Goal: Find specific page/section: Find specific page/section

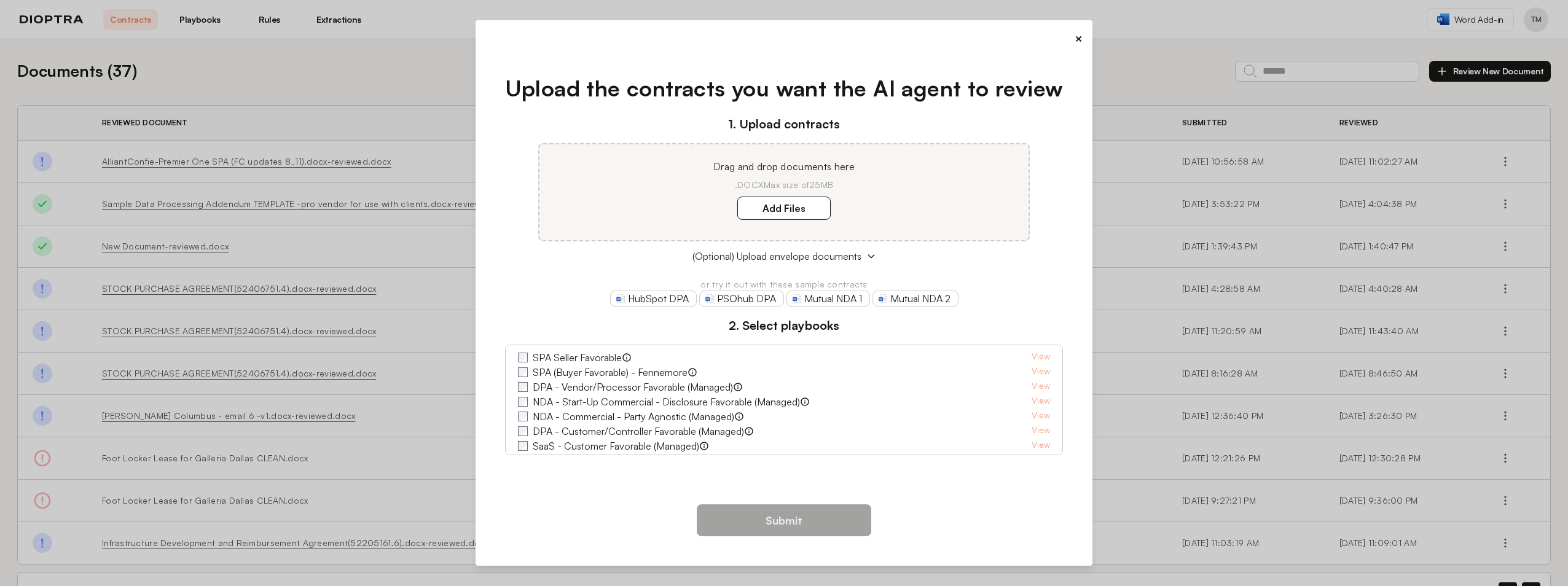
click at [1078, 36] on button "×" at bounding box center [1078, 39] width 8 height 17
